Goal: Navigation & Orientation: Find specific page/section

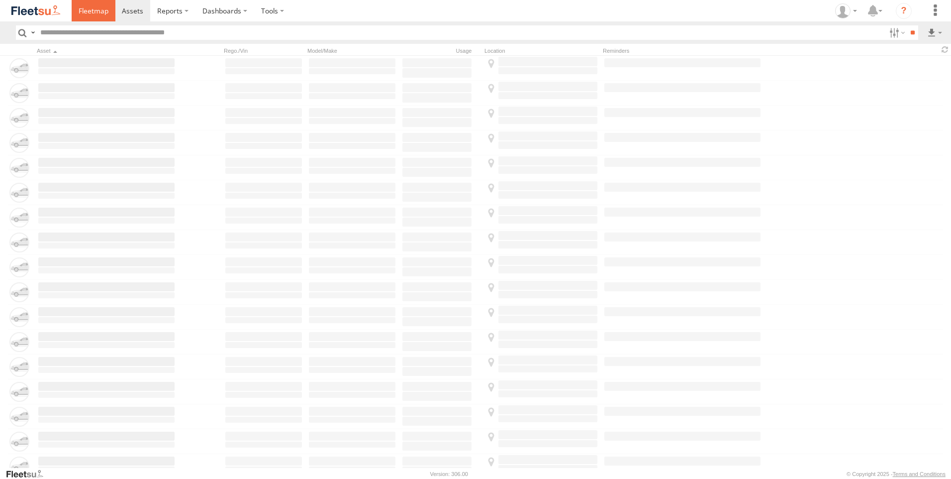
click at [97, 12] on span at bounding box center [94, 10] width 30 height 9
type input "*****"
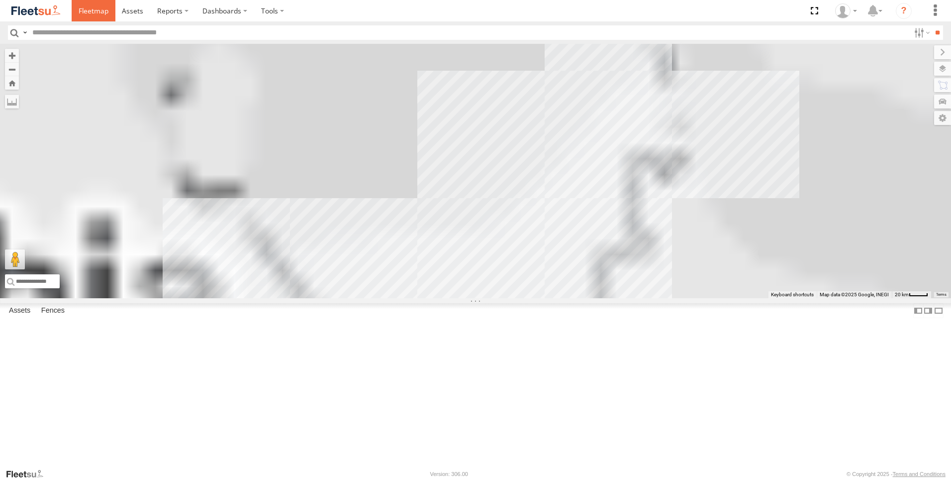
click at [102, 15] on span at bounding box center [94, 10] width 30 height 9
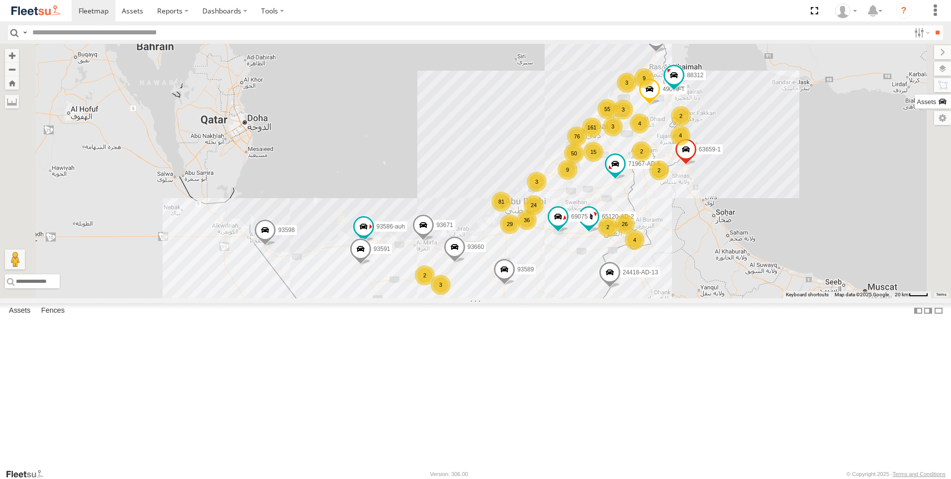
click at [937, 96] on label at bounding box center [933, 102] width 36 height 14
click at [588, 117] on div "161 26 76 50 36 81 55 2 15 9 4 3 24 93598 4 63659-1 4 3 9 2 29 71967-AD-6 93660…" at bounding box center [475, 171] width 951 height 254
click at [48, 36] on input "text" at bounding box center [469, 32] width 882 height 14
click at [83, 14] on span at bounding box center [94, 10] width 30 height 9
click at [945, 87] on label at bounding box center [933, 85] width 38 height 14
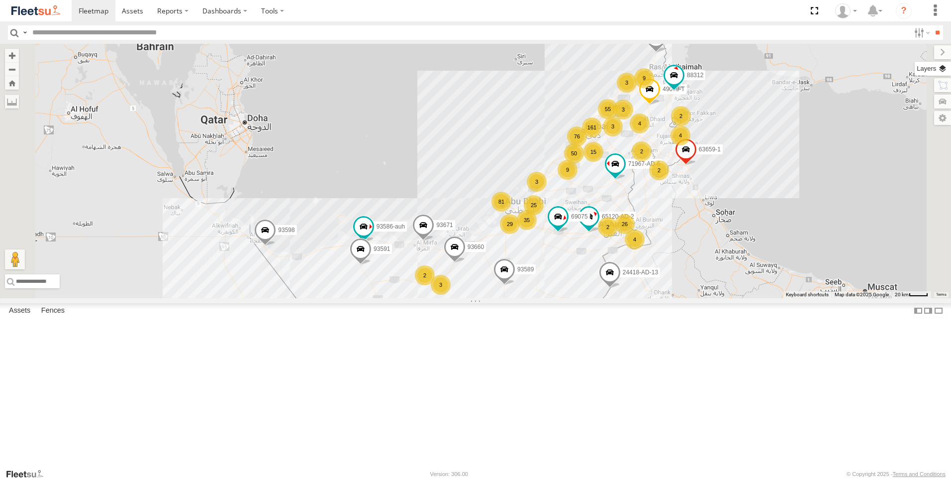
click at [915, 67] on label at bounding box center [933, 69] width 36 height 14
click at [0, 0] on label at bounding box center [0, 0] width 0 height 0
click at [0, 0] on span "Fences" at bounding box center [0, 0] width 0 height 0
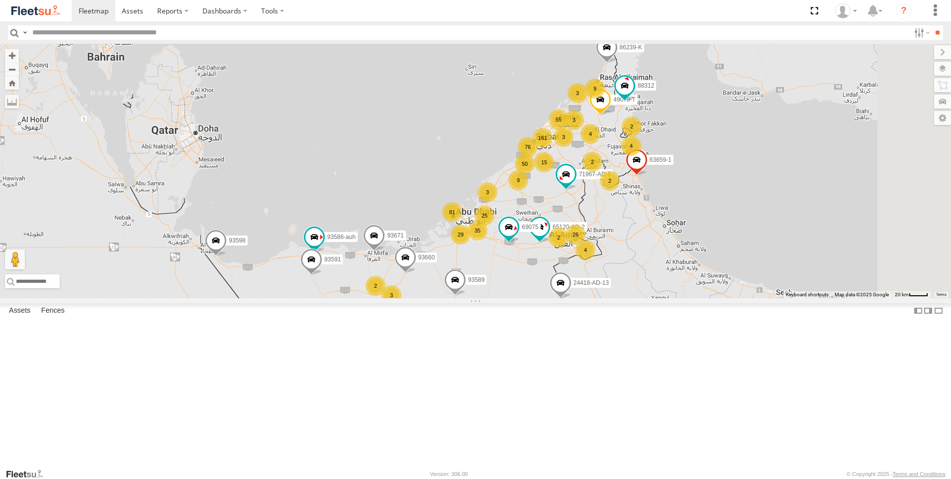
drag, startPoint x: 421, startPoint y: 367, endPoint x: 369, endPoint y: 378, distance: 53.3
click at [369, 298] on div "161 26 76 50 35 81 55 2 15 9 4 3 25 93598 4 63659-1 4 3 9 2 29 71967-AD-6 93660…" at bounding box center [475, 171] width 951 height 254
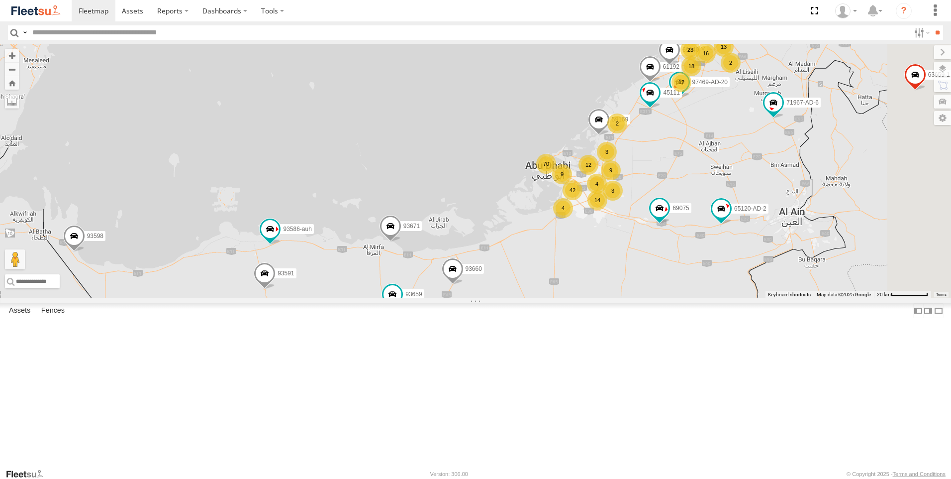
drag, startPoint x: 533, startPoint y: 339, endPoint x: 443, endPoint y: 360, distance: 92.0
click at [443, 298] on div "93598 63659-1 71967-AD-6 93660 86239-K 65120-AD-2 49079-T 88312 93586-auh 93671…" at bounding box center [475, 171] width 951 height 254
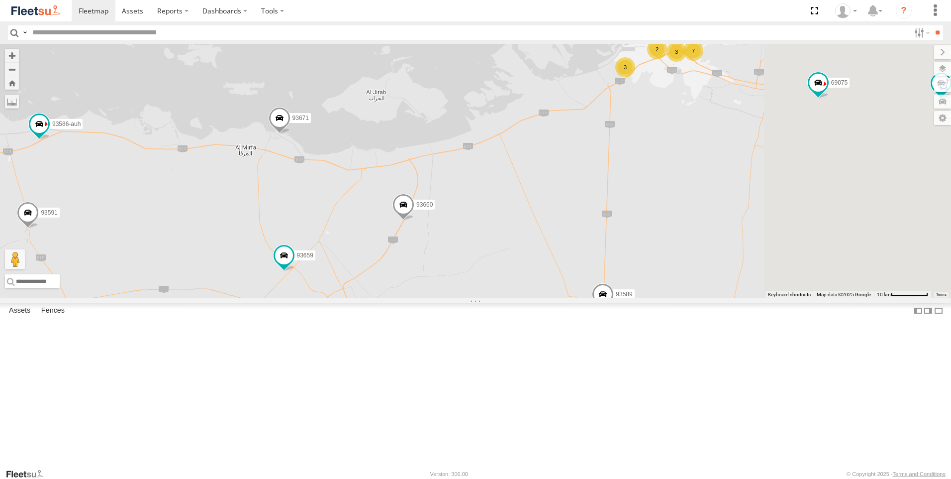
drag, startPoint x: 579, startPoint y: 416, endPoint x: 441, endPoint y: 375, distance: 143.9
click at [441, 298] on div "93598 63659-1 71967-AD-6 93660 86239-K 65120-AD-2 49079-T 88312 93586-auh 93671…" at bounding box center [475, 171] width 951 height 254
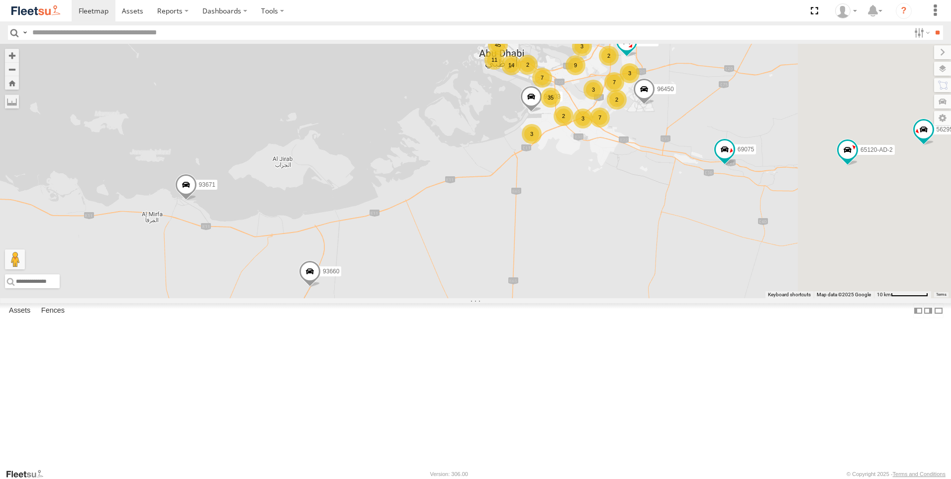
drag, startPoint x: 658, startPoint y: 288, endPoint x: 571, endPoint y: 354, distance: 109.7
click at [571, 298] on div "93598 63659-1 71967-AD-6 93660 86239-K 65120-AD-2 49079-T 88312 93586-auh 93671…" at bounding box center [475, 171] width 951 height 254
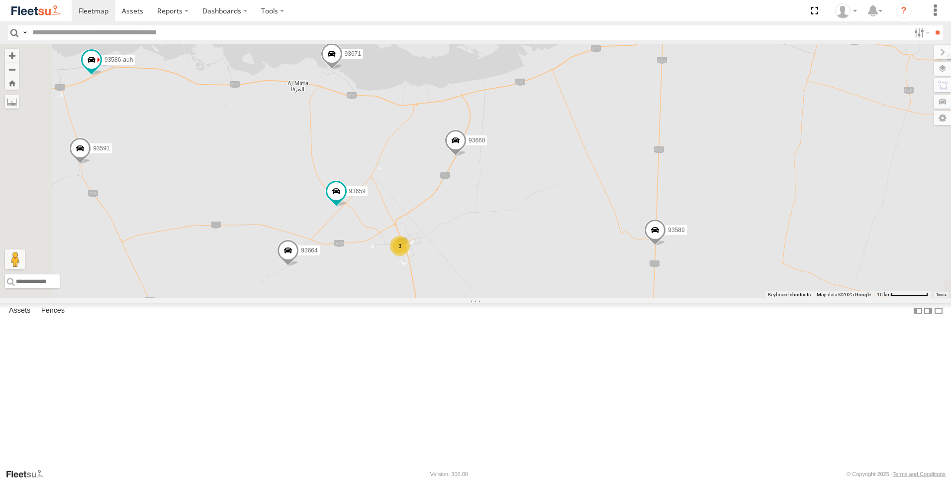
drag, startPoint x: 445, startPoint y: 440, endPoint x: 714, endPoint y: 230, distance: 341.3
click at [714, 230] on div "93598 63659-1 71967-AD-6 93660 86239-K 65120-AD-2 49079-T 88312 93586-auh 93671…" at bounding box center [475, 171] width 951 height 254
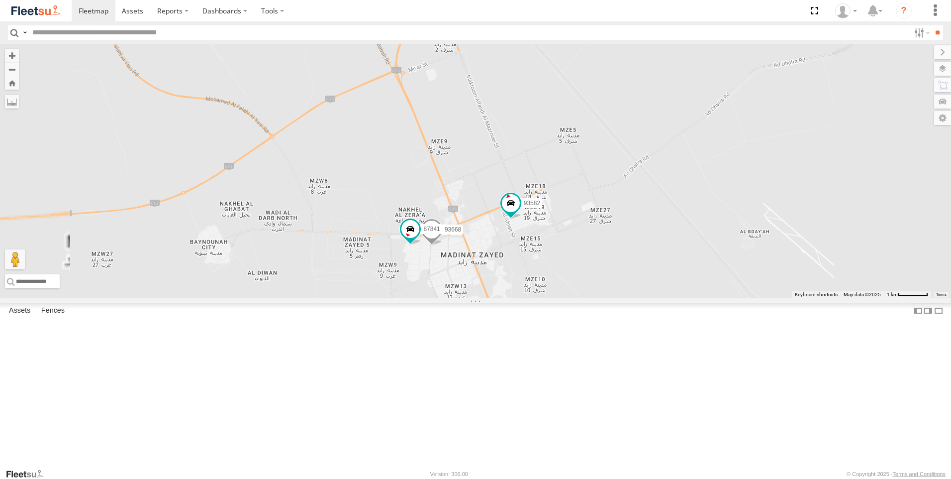
drag, startPoint x: 621, startPoint y: 228, endPoint x: 601, endPoint y: 361, distance: 134.3
click at [601, 298] on div "93598 63659-1 71967-AD-6 93660 86239-K 65120-AD-2 49079-T 88312 93586-auh 93671…" at bounding box center [475, 171] width 951 height 254
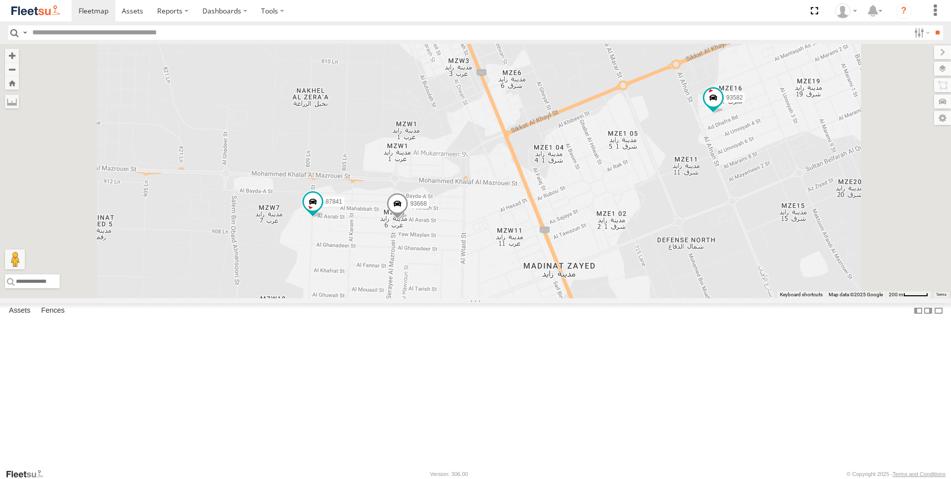
click at [409, 219] on span at bounding box center [398, 206] width 22 height 27
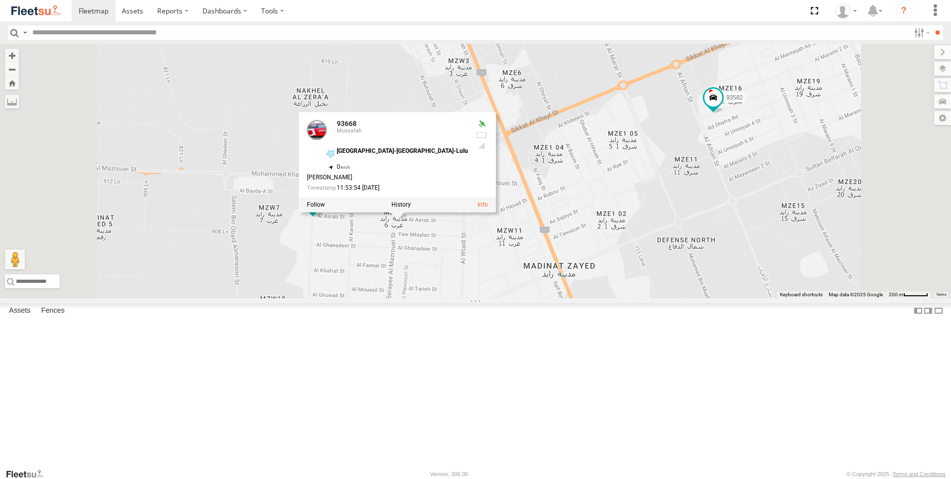
click at [322, 210] on span at bounding box center [313, 201] width 18 height 18
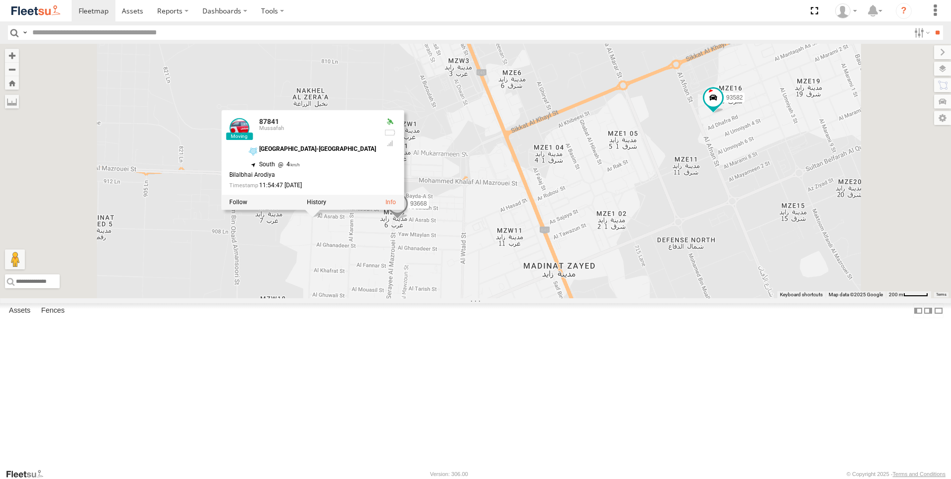
click at [430, 298] on div "93598 63659-1 71967-AD-6 93660 86239-K 65120-AD-2 49079-T 88312 93586-auh 93671…" at bounding box center [475, 171] width 951 height 254
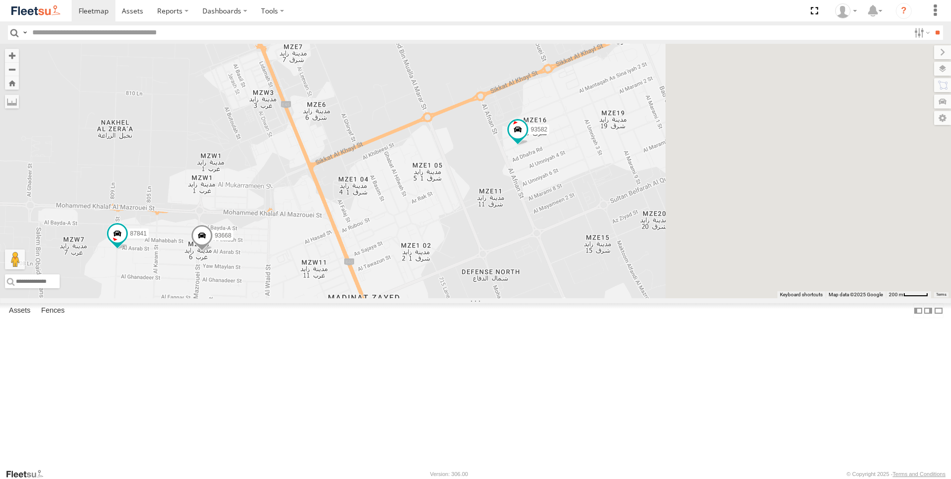
drag, startPoint x: 606, startPoint y: 315, endPoint x: 410, endPoint y: 347, distance: 198.2
click at [410, 298] on div "93598 63659-1 71967-AD-6 93660 86239-K 65120-AD-2 49079-T 88312 93586-auh 93671…" at bounding box center [475, 171] width 951 height 254
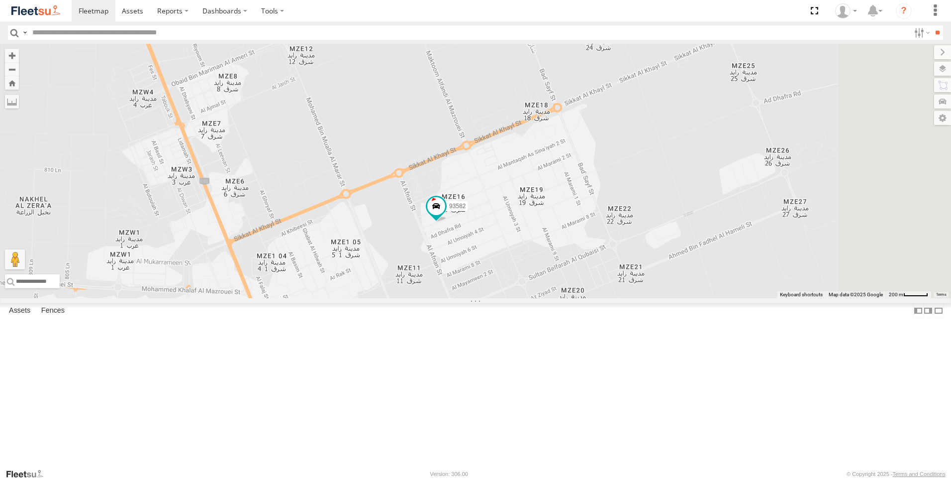
drag, startPoint x: 537, startPoint y: 276, endPoint x: 455, endPoint y: 353, distance: 112.3
click at [455, 298] on div "93598 63659-1 71967-AD-6 93660 86239-K 65120-AD-2 49079-T 88312 93586-auh 93671…" at bounding box center [475, 171] width 951 height 254
click at [445, 215] on span at bounding box center [436, 206] width 18 height 18
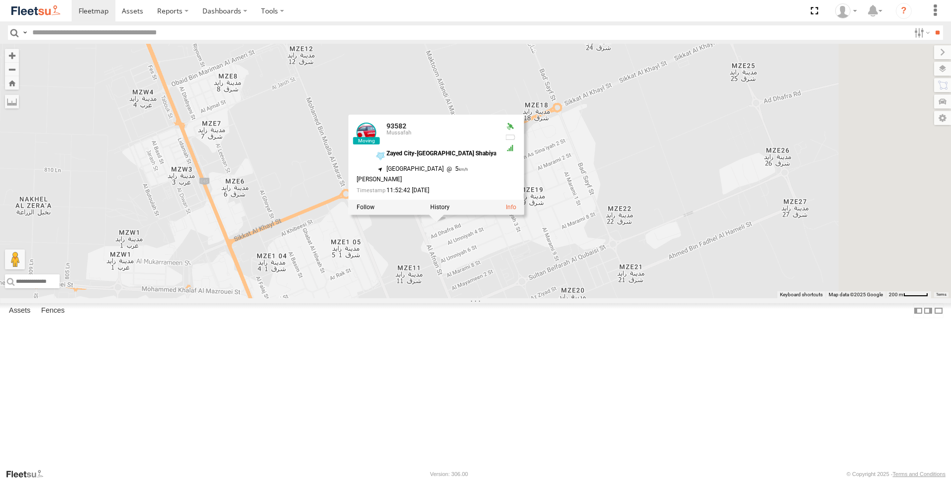
click at [538, 298] on div "93598 63659-1 71967-AD-6 93660 86239-K 65120-AD-2 49079-T 88312 93586-auh 93671…" at bounding box center [475, 171] width 951 height 254
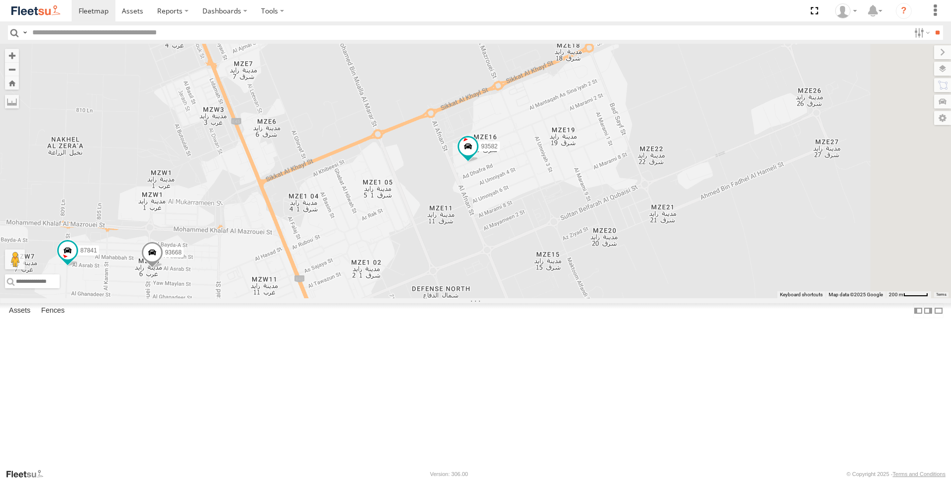
drag, startPoint x: 506, startPoint y: 323, endPoint x: 511, endPoint y: 314, distance: 10.2
click at [511, 298] on div "93598 63659-1 71967-AD-6 93660 86239-K 65120-AD-2 49079-T 88312 93586-auh 93671…" at bounding box center [475, 171] width 951 height 254
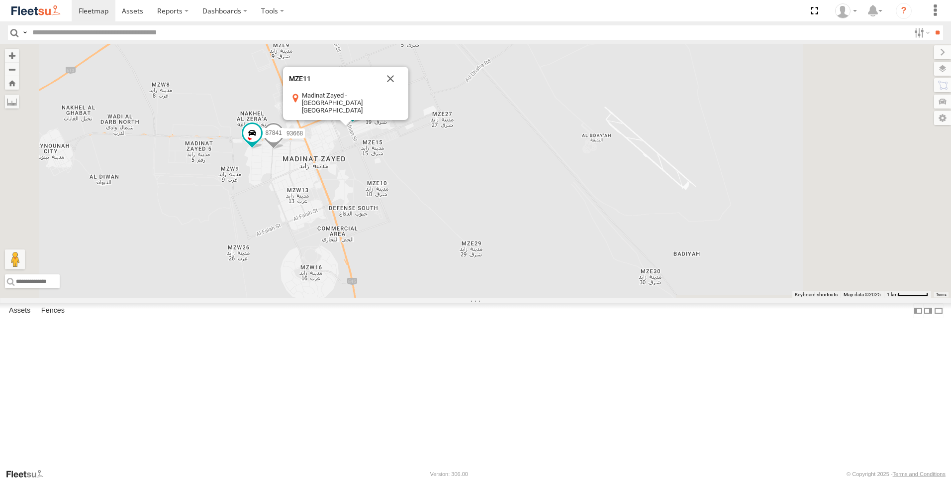
drag, startPoint x: 506, startPoint y: 394, endPoint x: 443, endPoint y: 294, distance: 118.0
click at [443, 294] on div "93598 63659-1 71967-AD-6 93660 86239-K 65120-AD-2 49079-T 88312 93586-auh 93671…" at bounding box center [475, 171] width 951 height 254
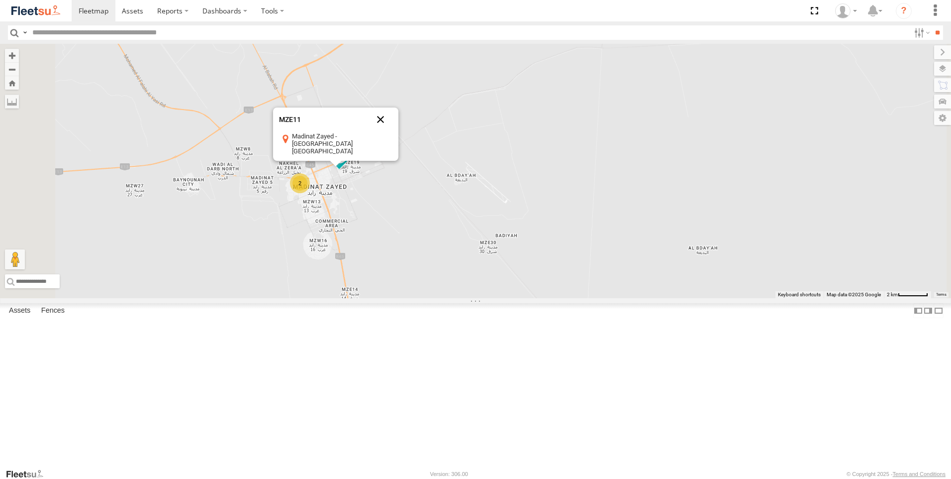
click at [393, 131] on button "Close" at bounding box center [381, 119] width 24 height 24
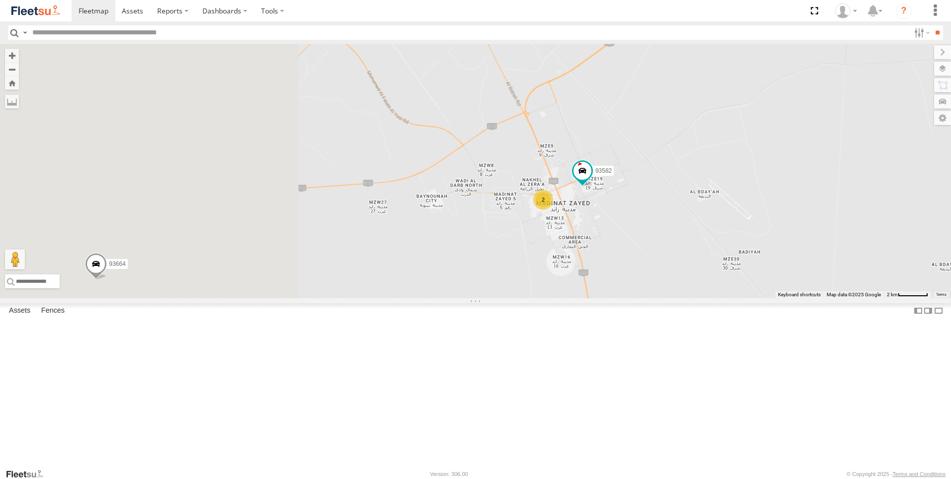
drag, startPoint x: 322, startPoint y: 363, endPoint x: 573, endPoint y: 377, distance: 251.2
click at [573, 298] on div "93598 63659-1 71967-AD-6 93660 86239-K 65120-AD-2 49079-T 88312 93586-auh 93671…" at bounding box center [475, 171] width 951 height 254
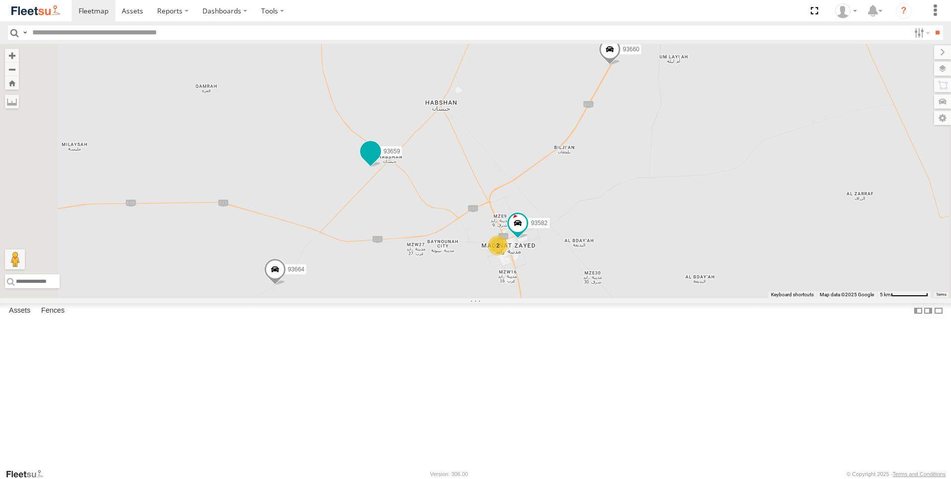
click at [380, 160] on span at bounding box center [371, 151] width 18 height 18
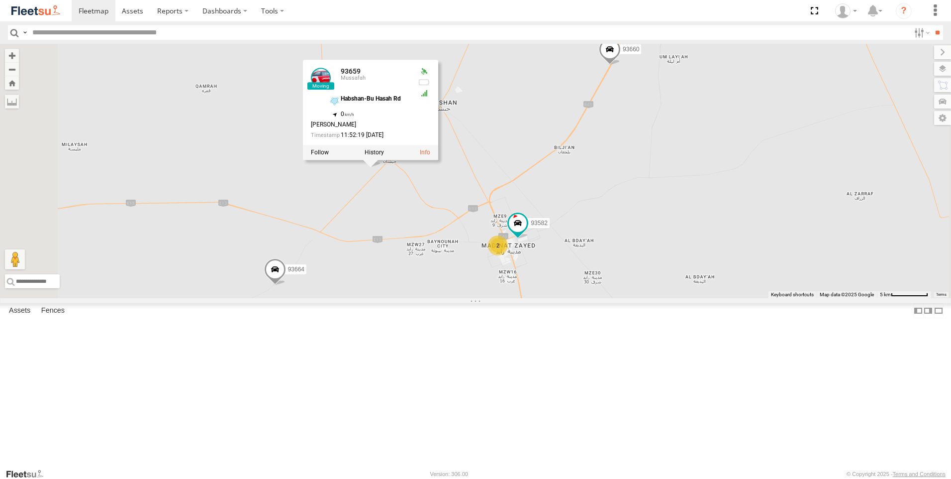
click at [505, 288] on div "93598 63659-1 71967-AD-6 93660 86239-K 65120-AD-2 49079-T 88312 93586-auh 93671…" at bounding box center [475, 171] width 951 height 254
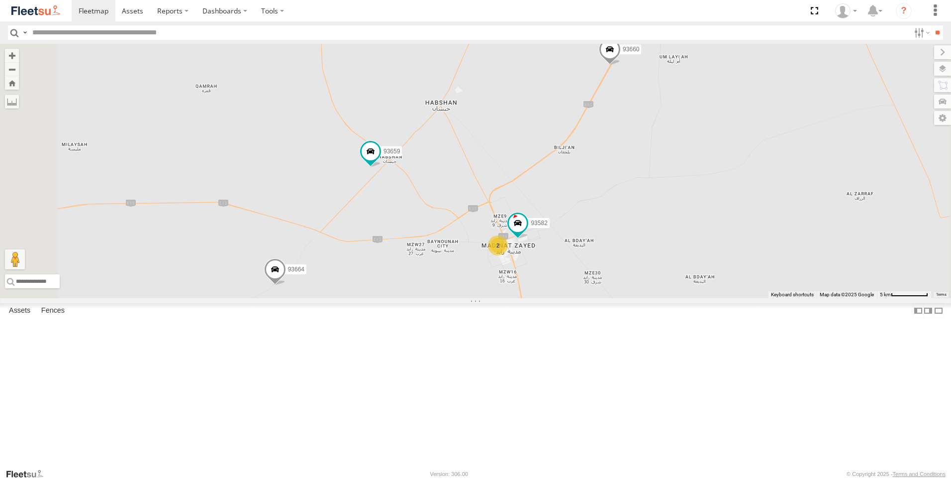
click at [286, 285] on span at bounding box center [275, 271] width 22 height 27
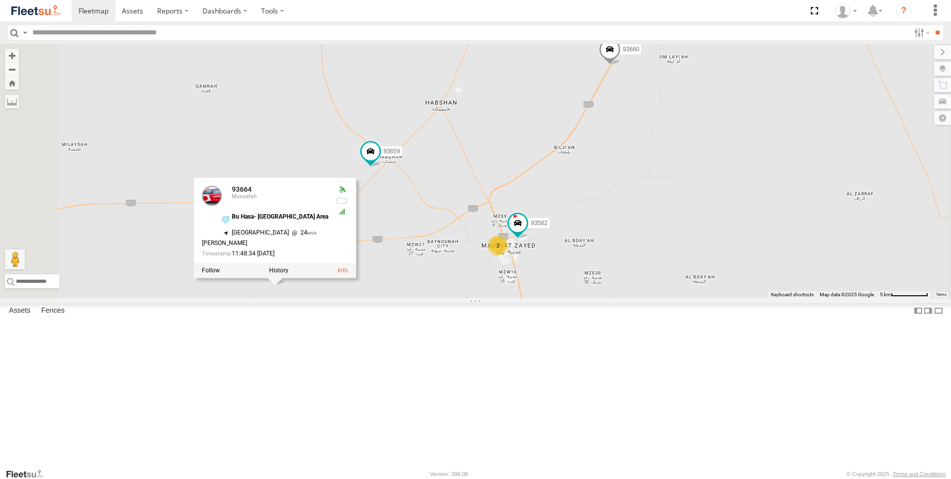
click at [497, 298] on div "93598 63659-1 71967-AD-6 93660 86239-K 65120-AD-2 49079-T 88312 93586-auh 93671…" at bounding box center [475, 171] width 951 height 254
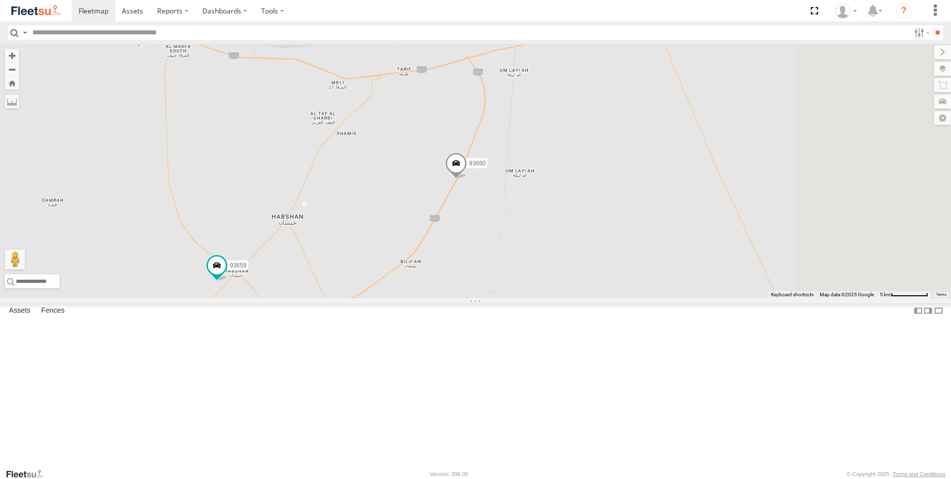
drag, startPoint x: 683, startPoint y: 181, endPoint x: 528, endPoint y: 296, distance: 192.5
click at [528, 296] on div "93598 63659-1 71967-AD-6 93660 86239-K 65120-AD-2 49079-T 88312 93586-auh 93671…" at bounding box center [475, 171] width 951 height 254
click at [467, 179] on span at bounding box center [456, 165] width 22 height 27
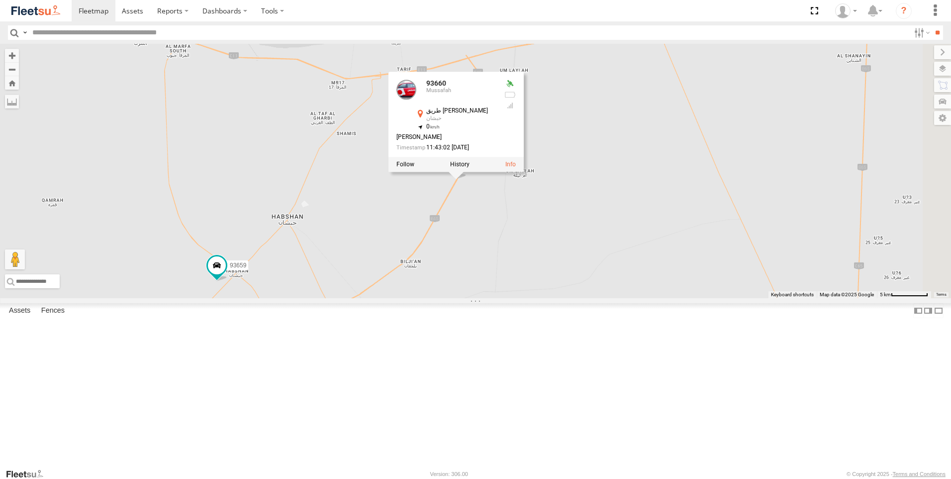
click at [499, 298] on div "93598 63659-1 71967-AD-6 93660 86239-K 65120-AD-2 49079-T 88312 93586-auh 93671…" at bounding box center [475, 171] width 951 height 254
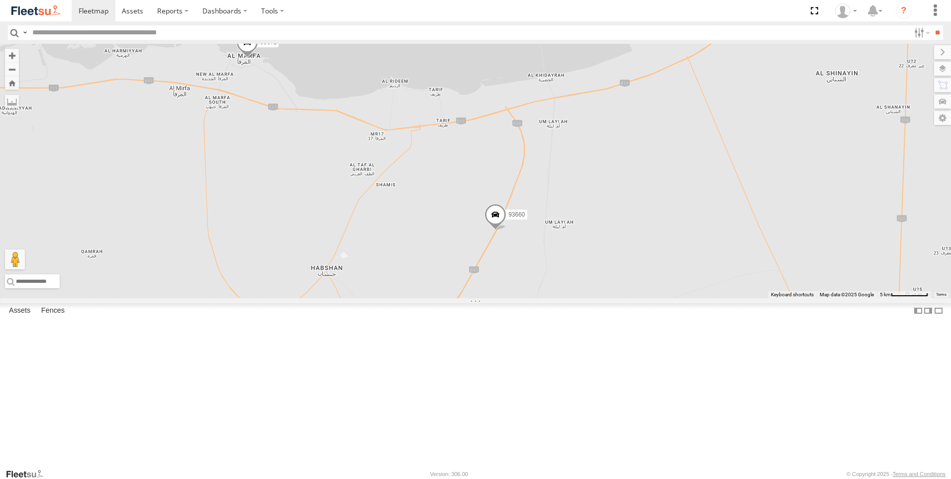
drag, startPoint x: 516, startPoint y: 261, endPoint x: 558, endPoint y: 323, distance: 75.5
click at [558, 298] on div "93598 63659-1 71967-AD-6 93660 86239-K 65120-AD-2 49079-T 88312 93586-auh 93671…" at bounding box center [475, 171] width 951 height 254
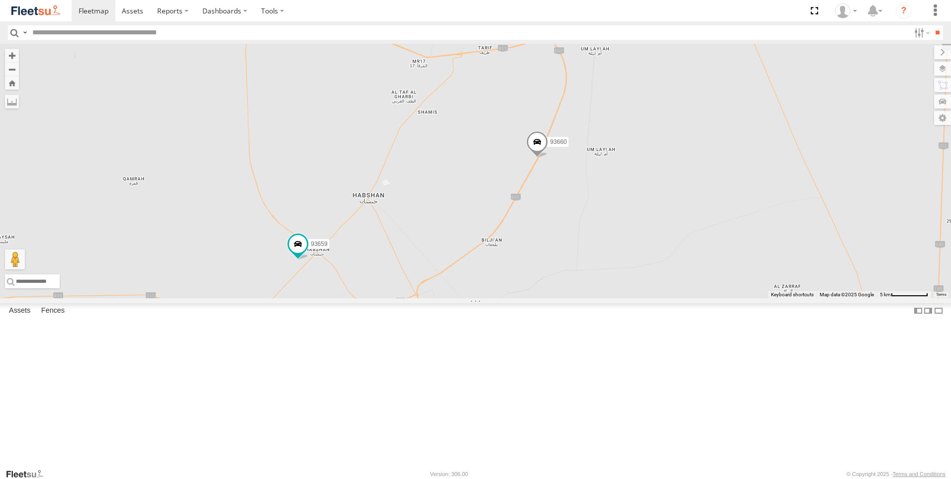
drag, startPoint x: 558, startPoint y: 323, endPoint x: 601, endPoint y: 226, distance: 106.3
click at [601, 226] on div "93598 63659-1 71967-AD-6 93660 86239-K 65120-AD-2 49079-T 88312 93586-auh 93671…" at bounding box center [475, 171] width 951 height 254
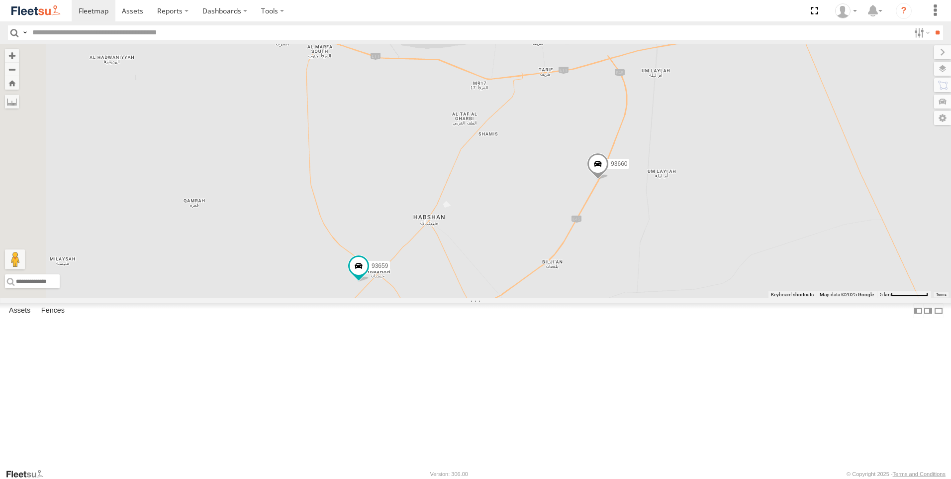
drag, startPoint x: 549, startPoint y: 255, endPoint x: 609, endPoint y: 301, distance: 74.8
click at [609, 298] on div "93598 63659-1 71967-AD-6 93660 86239-K 65120-AD-2 49079-T 88312 93586-auh 93671…" at bounding box center [475, 171] width 951 height 254
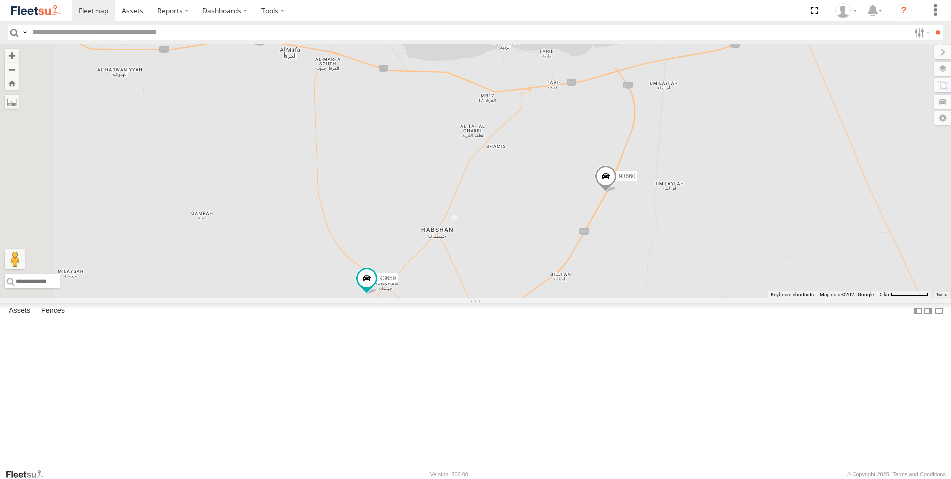
click at [369, 19] on span at bounding box center [358, 6] width 22 height 27
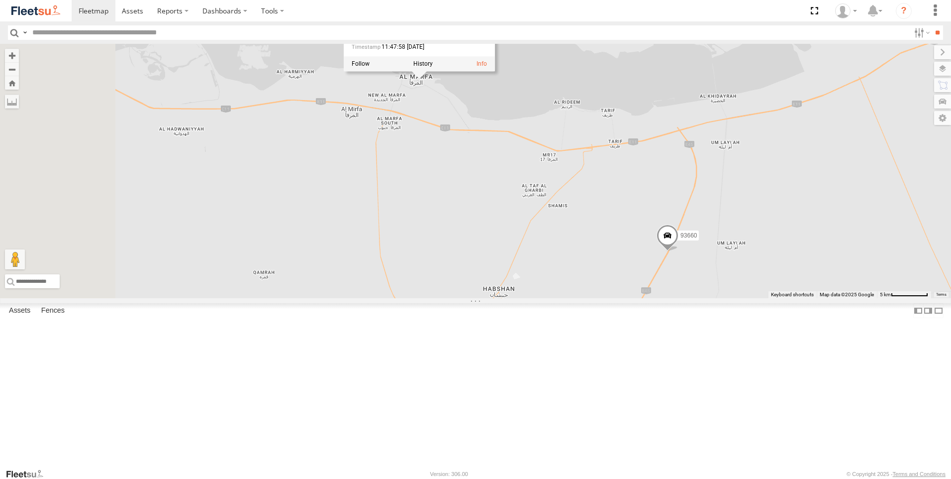
drag, startPoint x: 491, startPoint y: 222, endPoint x: 540, endPoint y: 272, distance: 70.0
click at [540, 272] on div "93598 63659-1 71967-AD-6 93660 86239-K 65120-AD-2 49079-T 88312 93586-auh 93671…" at bounding box center [475, 171] width 951 height 254
click at [520, 240] on div "93598 63659-1 71967-AD-6 93660 86239-K 65120-AD-2 49079-T 88312 93586-auh 93671…" at bounding box center [475, 171] width 951 height 254
click at [581, 242] on div "93598 63659-1 71967-AD-6 93660 86239-K 65120-AD-2 49079-T 88312 93586-auh 93671…" at bounding box center [475, 171] width 951 height 254
drag, startPoint x: 544, startPoint y: 254, endPoint x: 642, endPoint y: 294, distance: 105.8
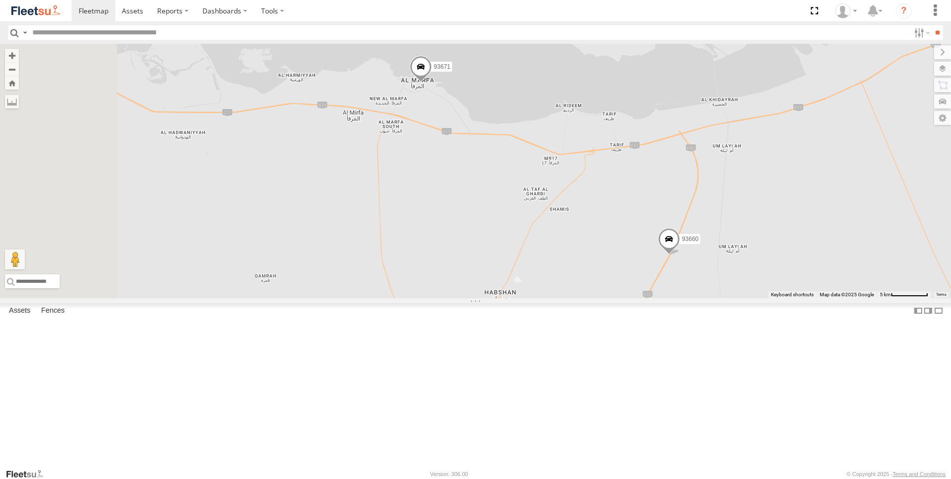
click at [642, 294] on div "93598 63659-1 71967-AD-6 93660 86239-K 65120-AD-2 49079-T 88312 93586-auh 93671…" at bounding box center [475, 171] width 951 height 254
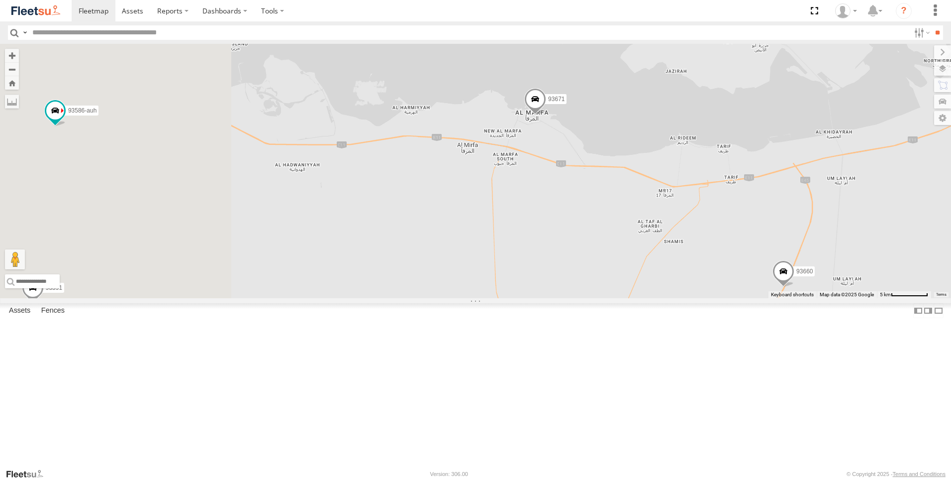
drag, startPoint x: 473, startPoint y: 282, endPoint x: 587, endPoint y: 314, distance: 118.9
click at [587, 298] on div "93598 63659-1 71967-AD-6 93660 86239-K 65120-AD-2 49079-T 88312 93586-auh 93671…" at bounding box center [475, 171] width 951 height 254
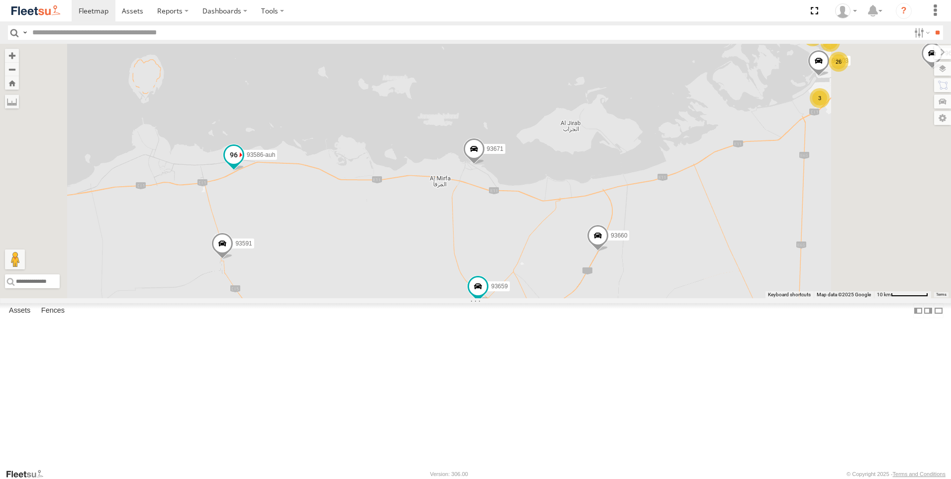
click at [243, 164] on span at bounding box center [234, 155] width 18 height 18
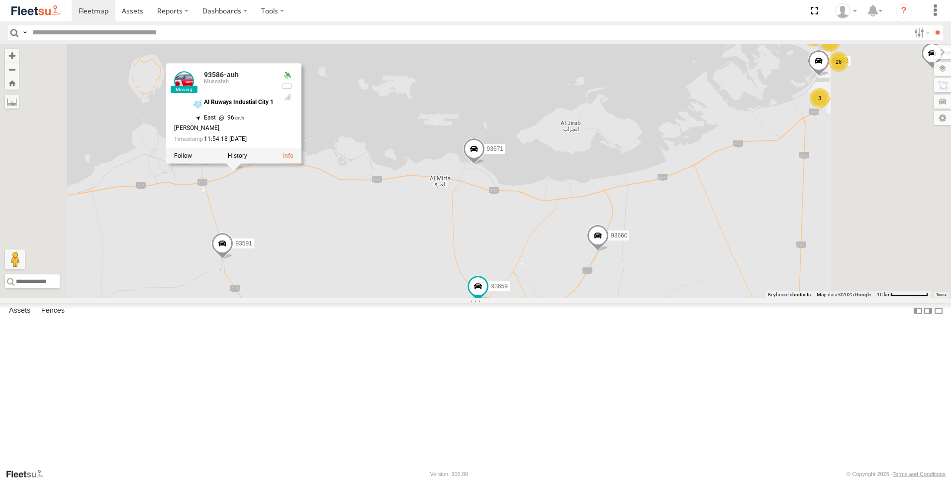
click at [466, 298] on div "93598 63659-1 71967-AD-6 93660 86239-K 65120-AD-2 49079-T 88312 93586-auh 93671…" at bounding box center [475, 171] width 951 height 254
